Goal: Transaction & Acquisition: Purchase product/service

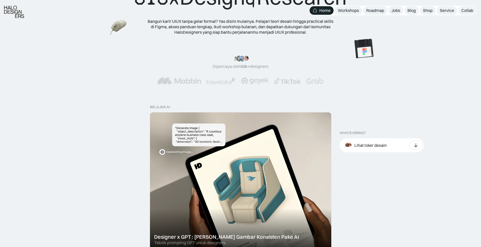
scroll to position [66, 0]
click at [441, 11] on div "Service" at bounding box center [447, 10] width 14 height 5
click at [427, 12] on div "Shop" at bounding box center [428, 10] width 10 height 5
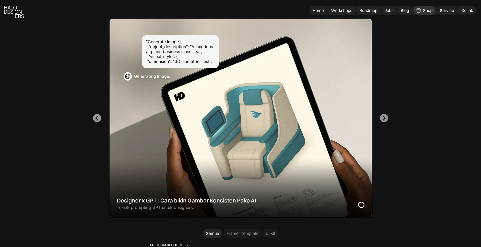
scroll to position [139, 0]
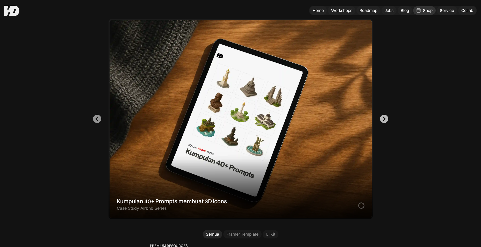
click at [387, 116] on button "Go to first slide" at bounding box center [384, 119] width 8 height 8
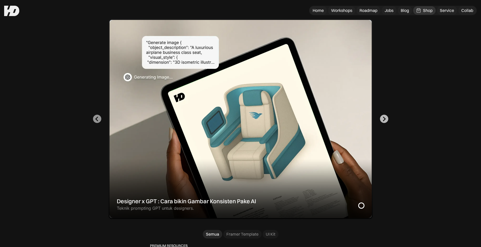
click at [387, 116] on button "Next slide" at bounding box center [384, 119] width 8 height 8
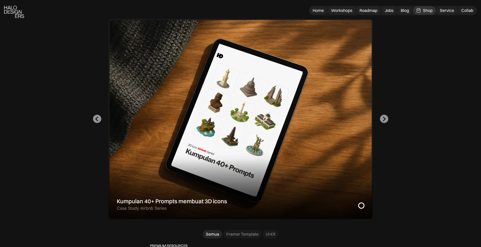
scroll to position [243, 0]
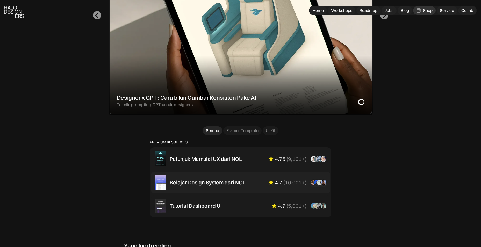
click at [224, 186] on div "Belajar Design System dari NOL 4.7 ( 10,001+ ) “Aku suka interactive tutorial g…" at bounding box center [240, 182] width 171 height 15
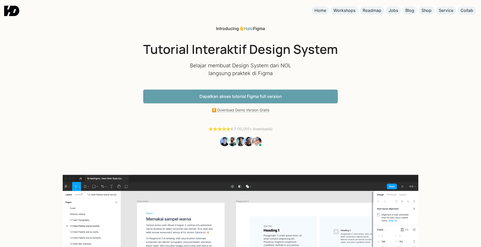
scroll to position [133, 0]
